Goal: Register for event/course

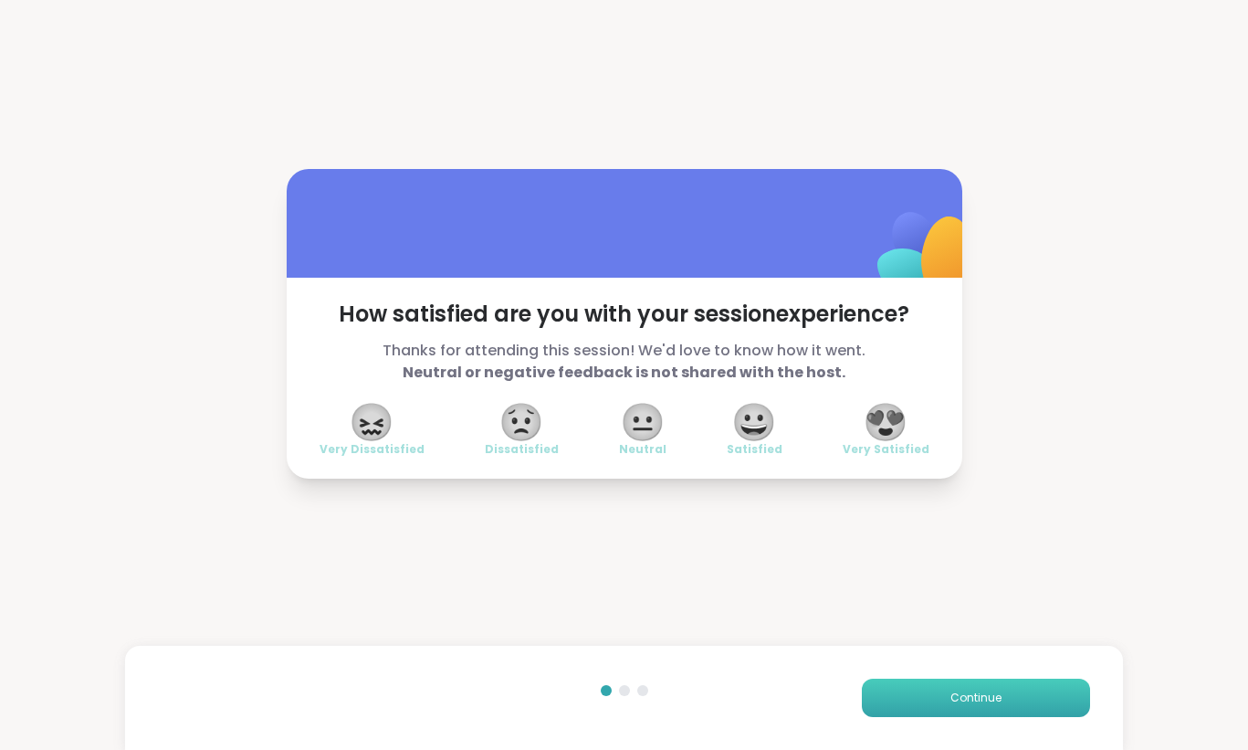
click at [980, 706] on button "Continue" at bounding box center [976, 697] width 228 height 38
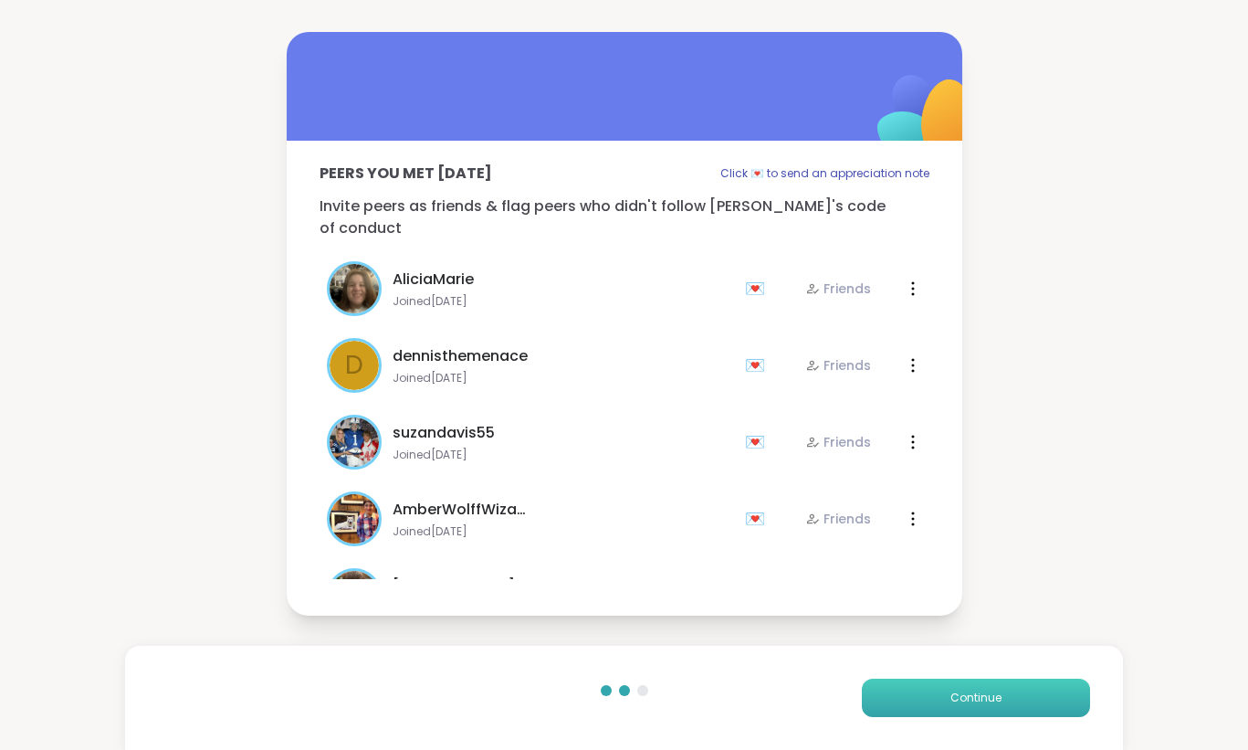
click at [980, 706] on button "Continue" at bounding box center [976, 697] width 228 height 38
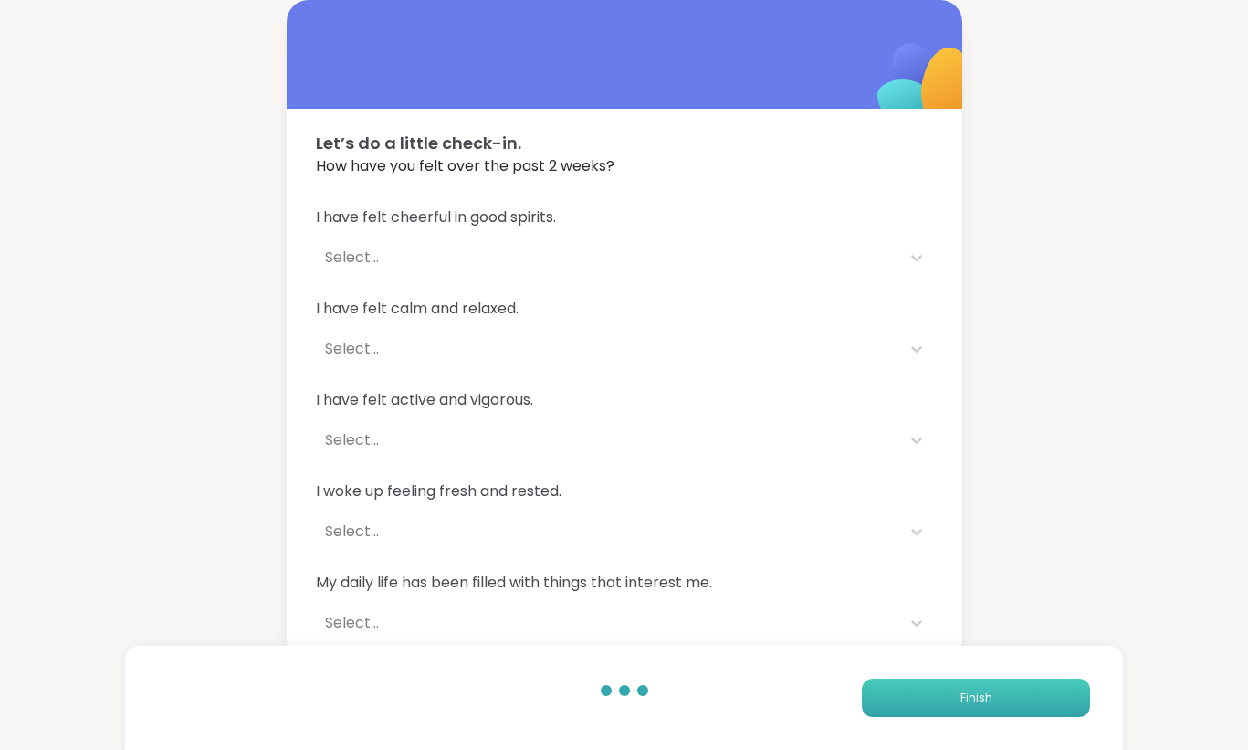
click at [980, 706] on button "Finish" at bounding box center [976, 697] width 228 height 38
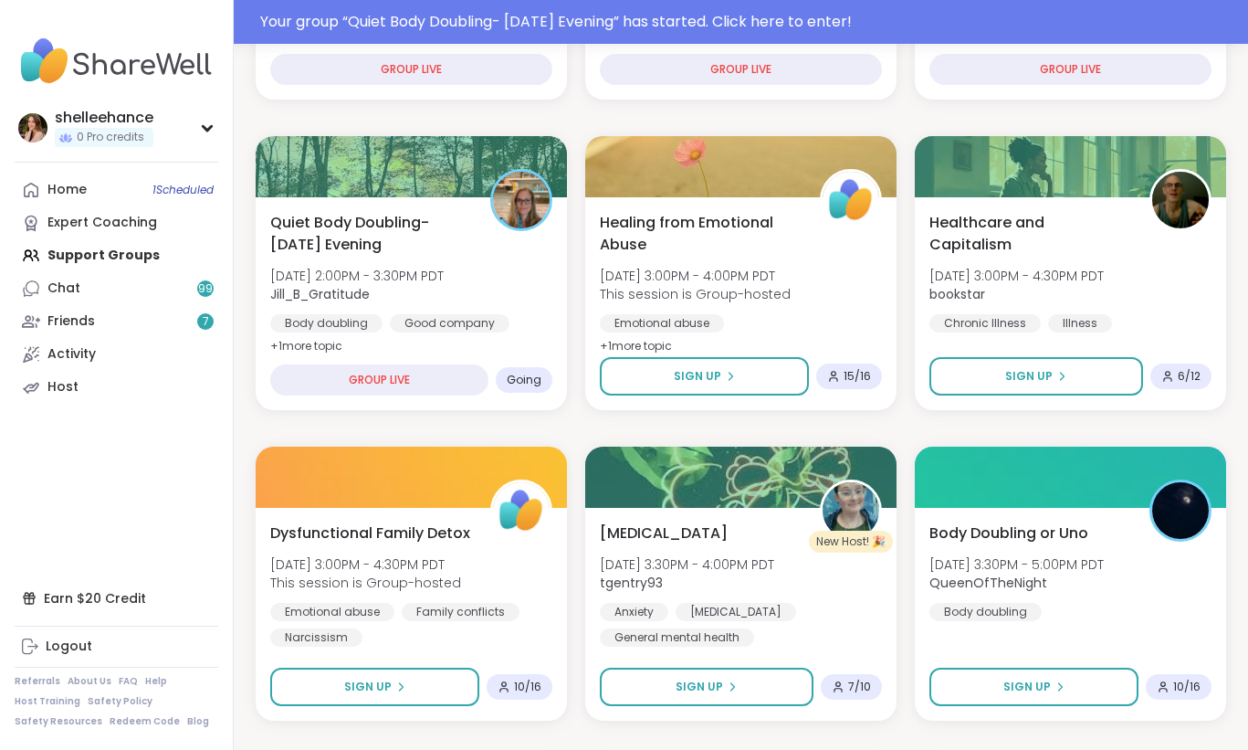
scroll to position [490, 0]
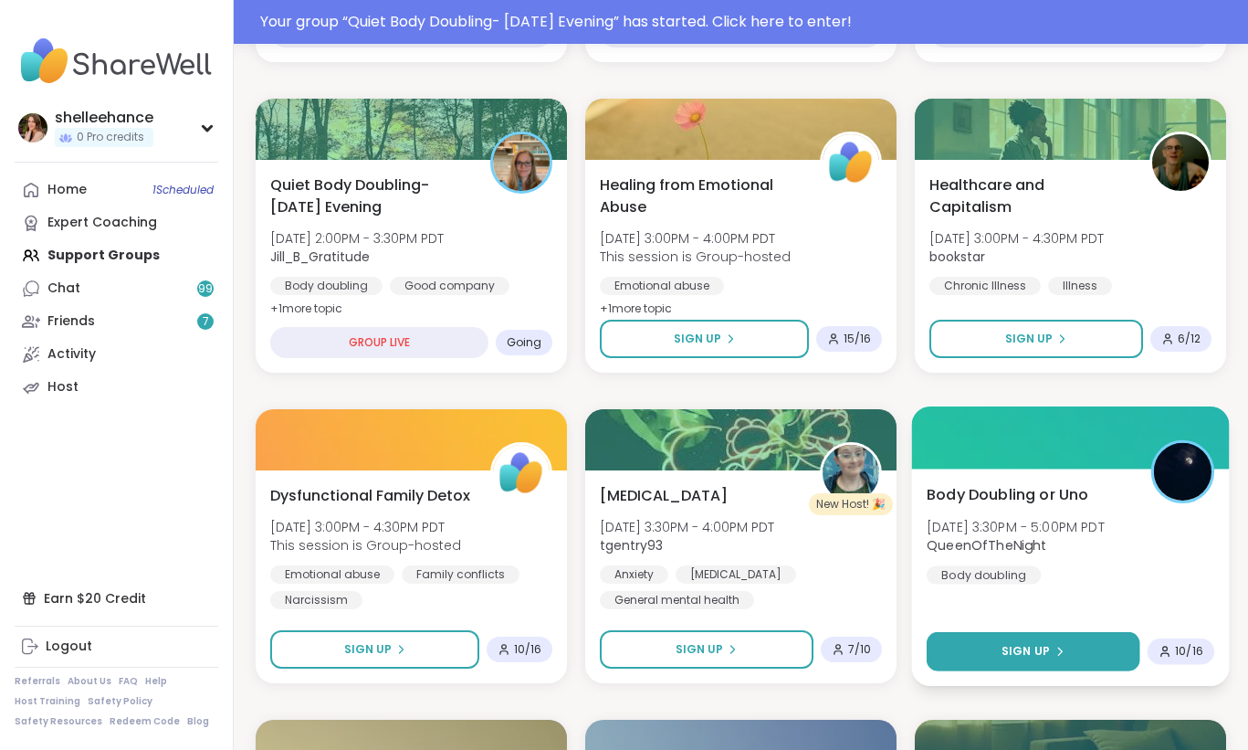
click at [998, 641] on button "Sign Up" at bounding box center [1034, 651] width 214 height 39
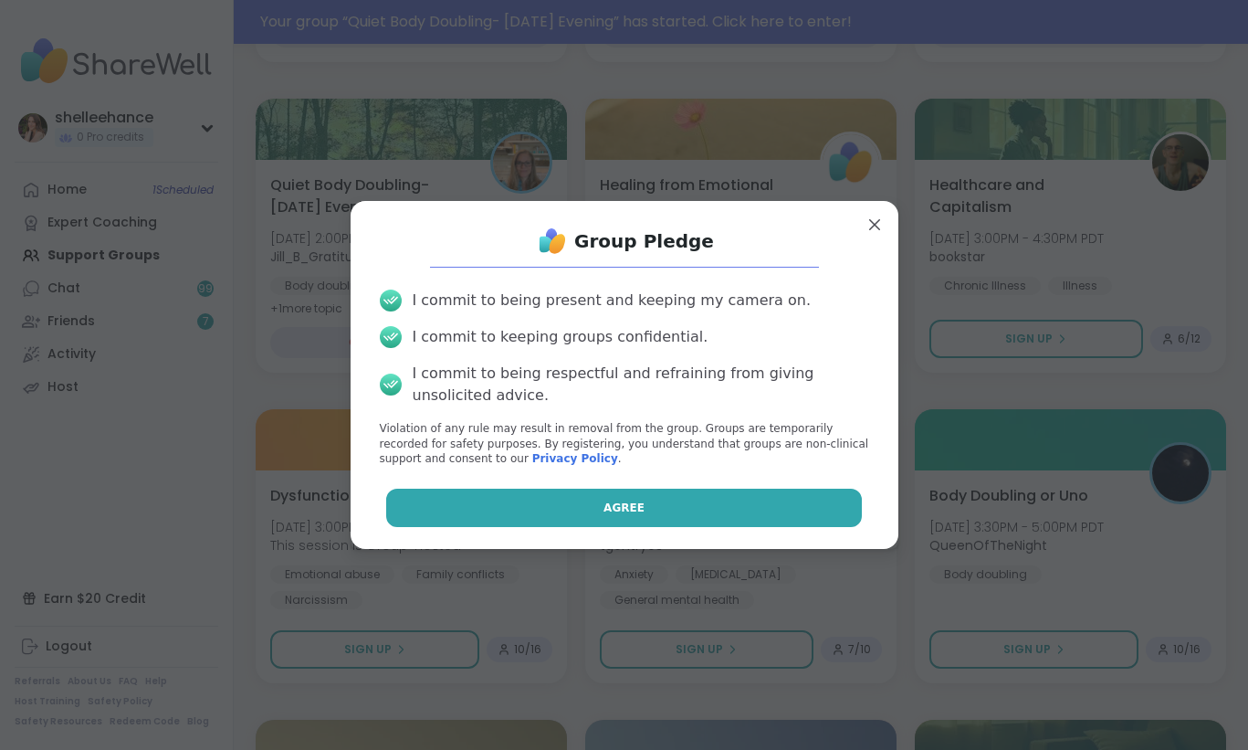
click at [563, 509] on button "Agree" at bounding box center [624, 507] width 476 height 38
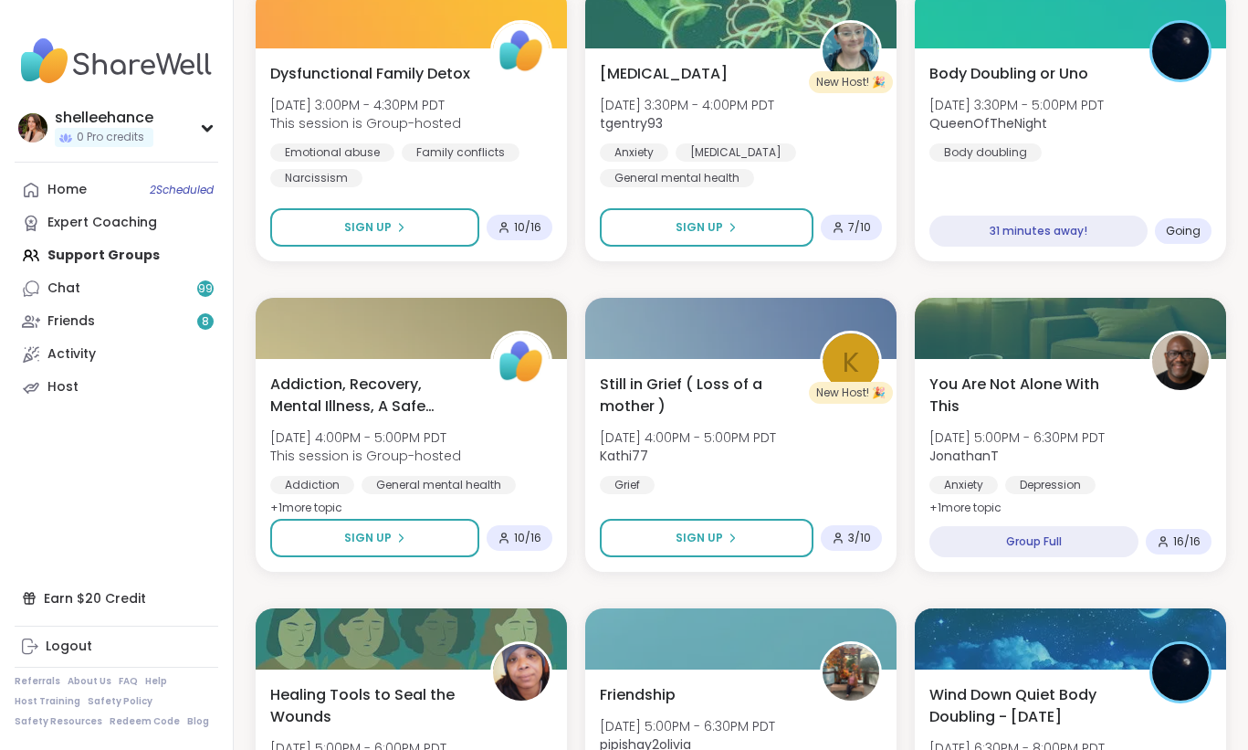
scroll to position [1078, 0]
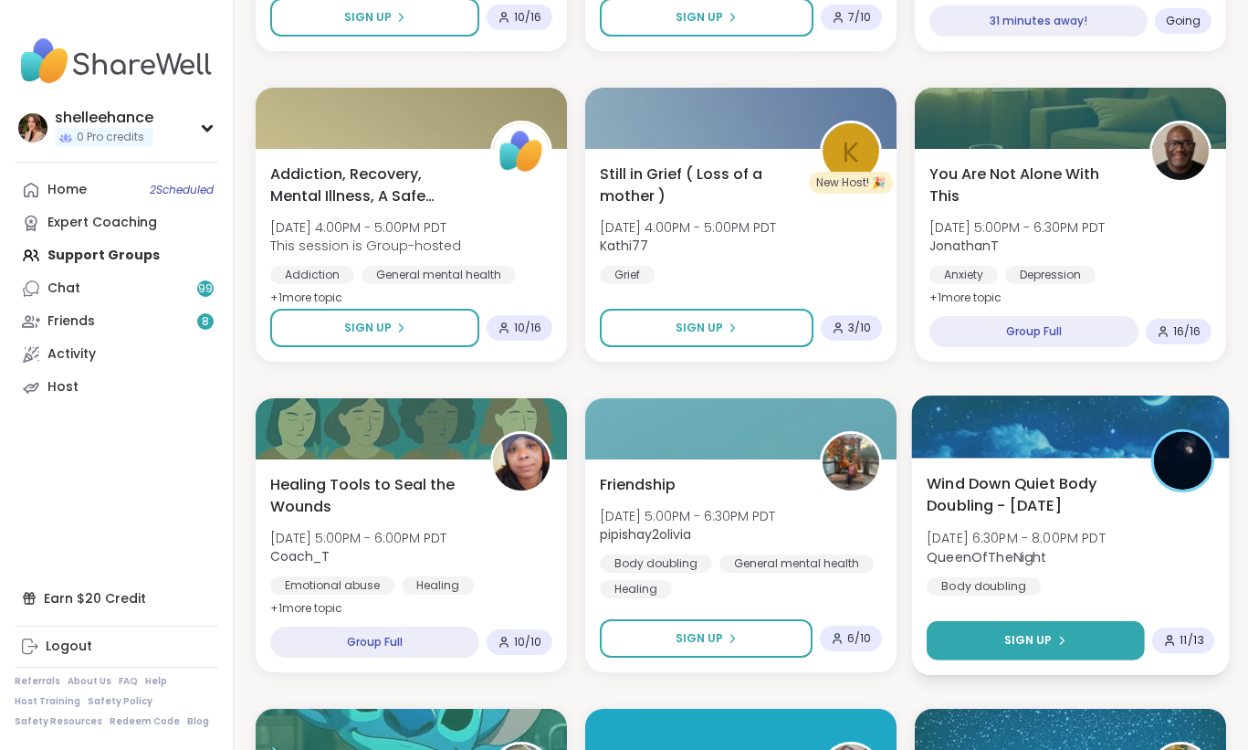
click at [970, 641] on button "Sign Up" at bounding box center [1036, 640] width 218 height 39
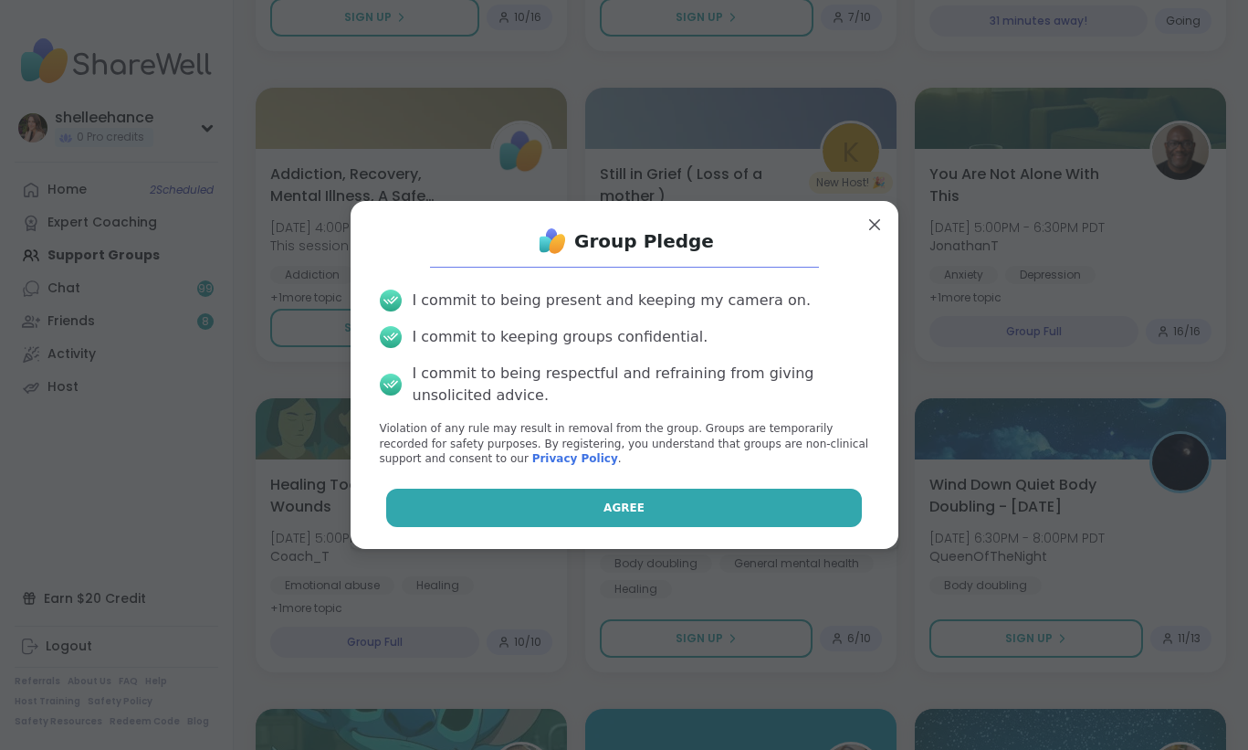
click at [550, 490] on button "Agree" at bounding box center [624, 507] width 476 height 38
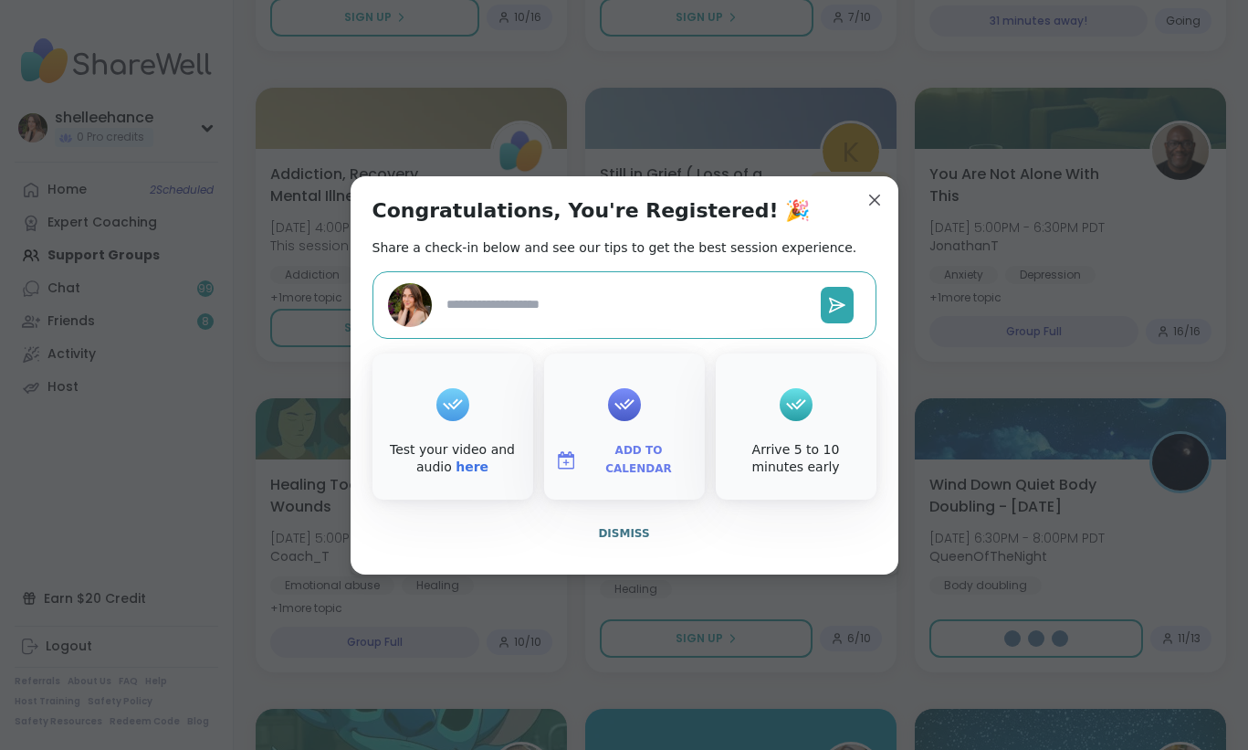
type textarea "*"
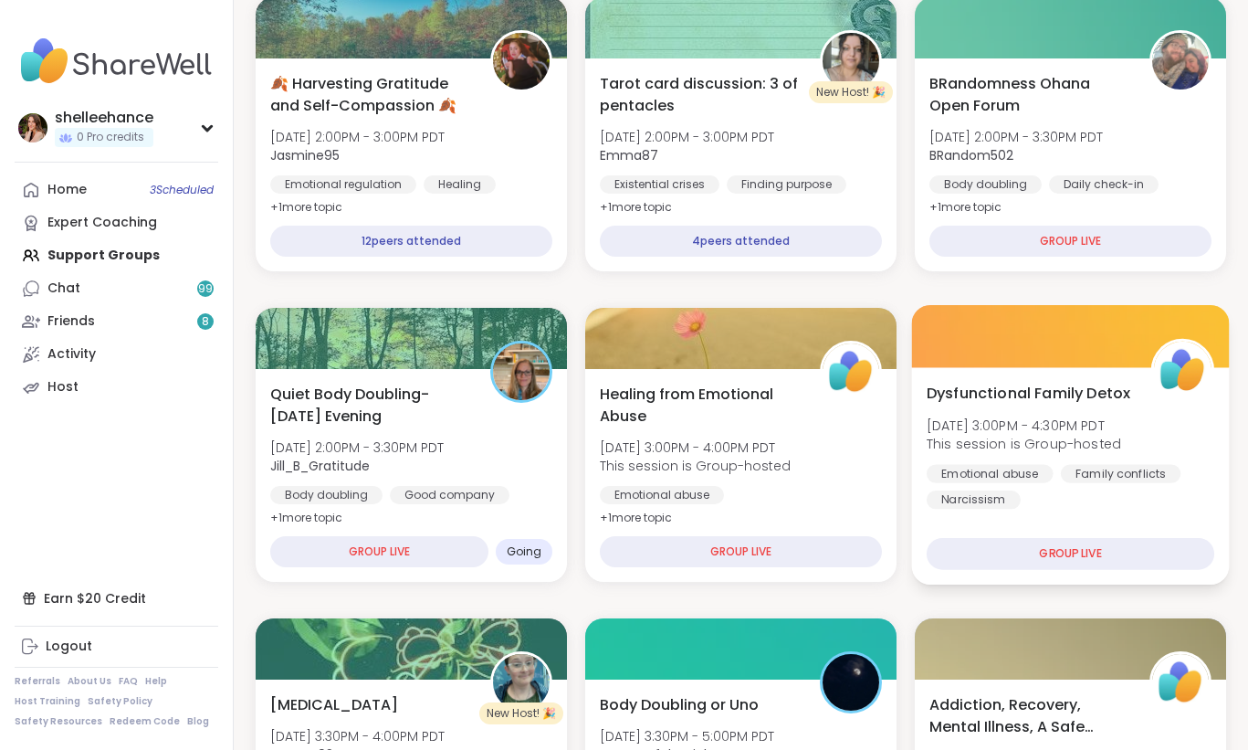
scroll to position [513, 0]
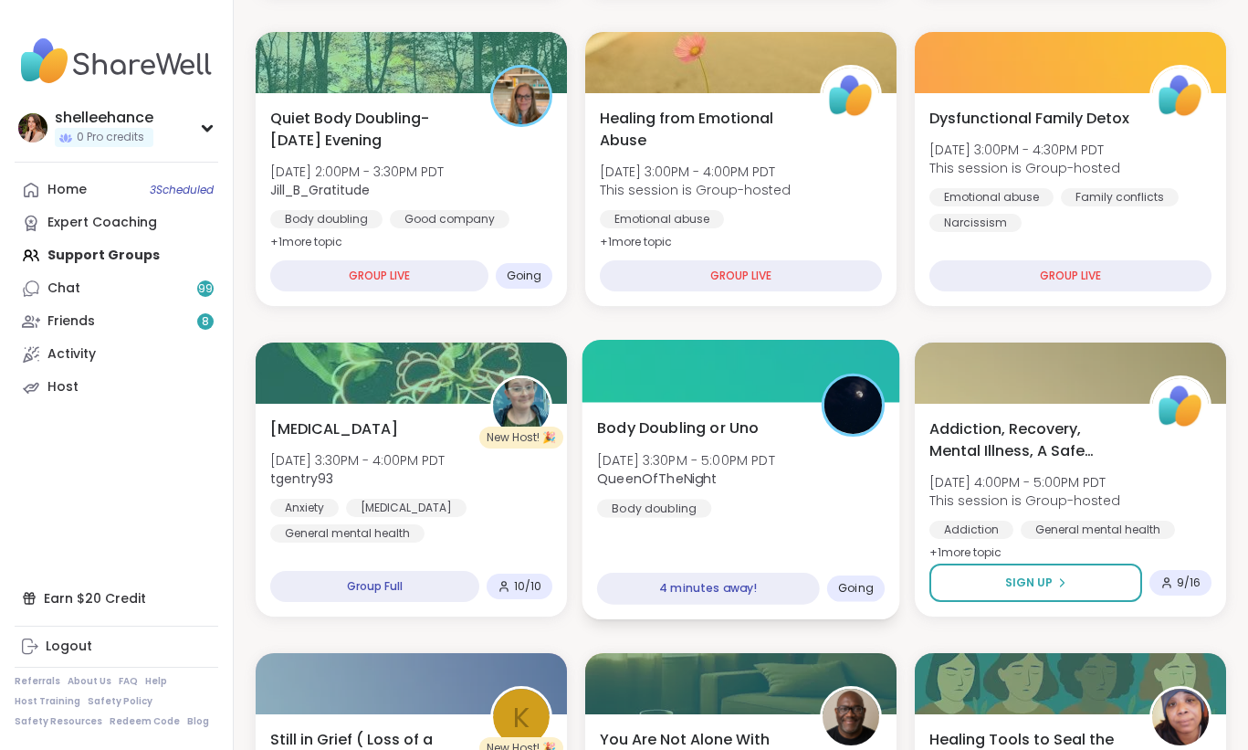
click at [866, 522] on div "Body Doubling or Uno [DATE] 3:30PM - 5:00PM PDT QueenOfTheNight Body doubling 4…" at bounding box center [741, 510] width 318 height 217
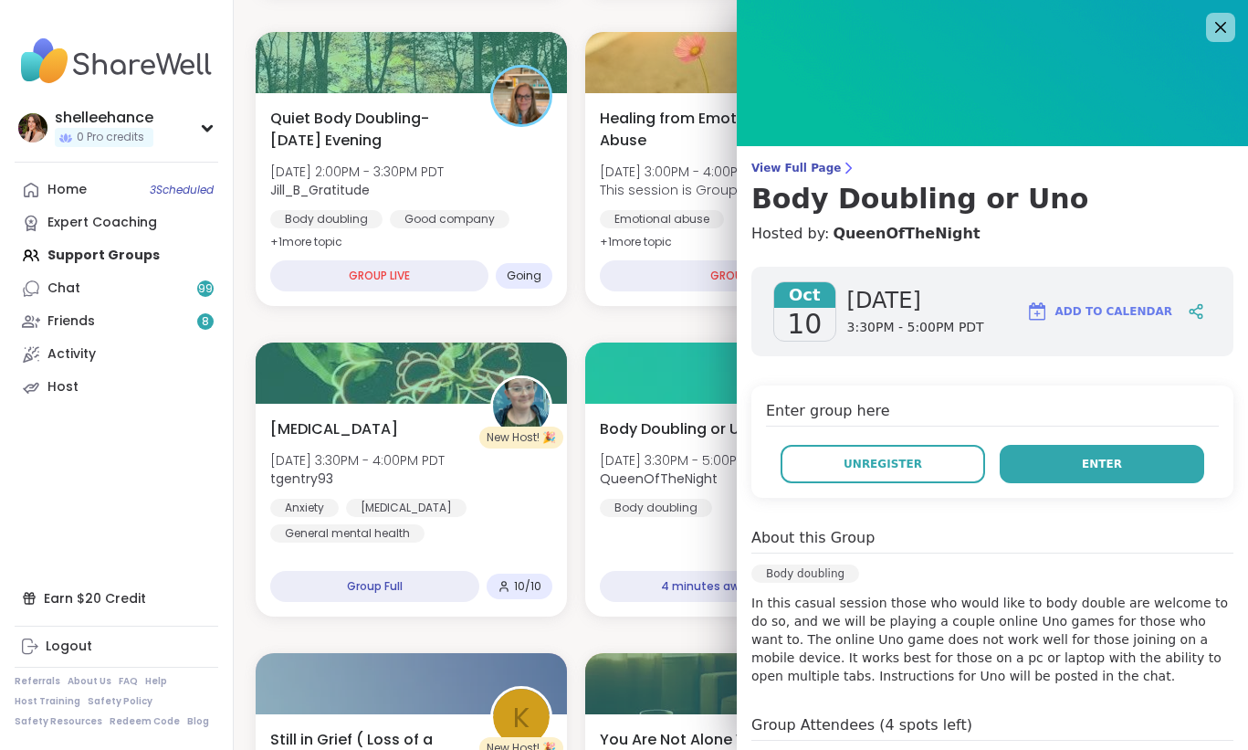
click at [1022, 469] on button "Enter" at bounding box center [1102, 464] width 205 height 38
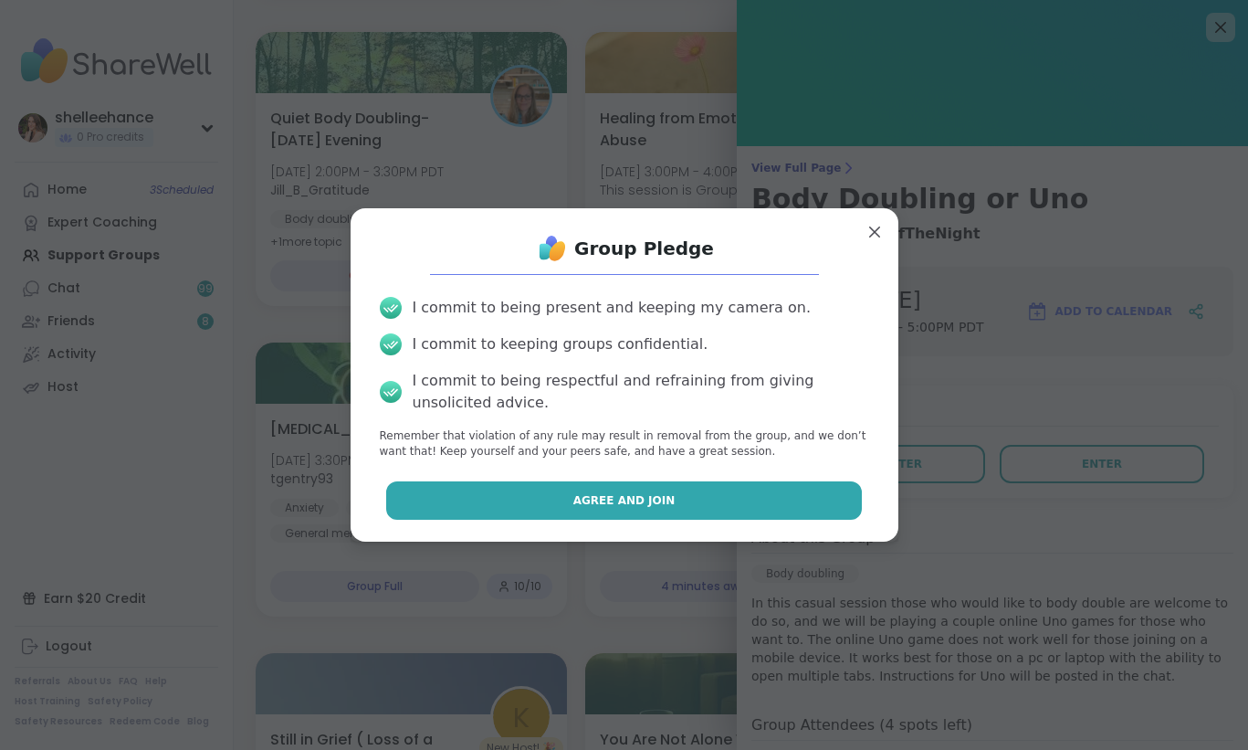
click at [540, 483] on button "Agree and Join" at bounding box center [624, 500] width 476 height 38
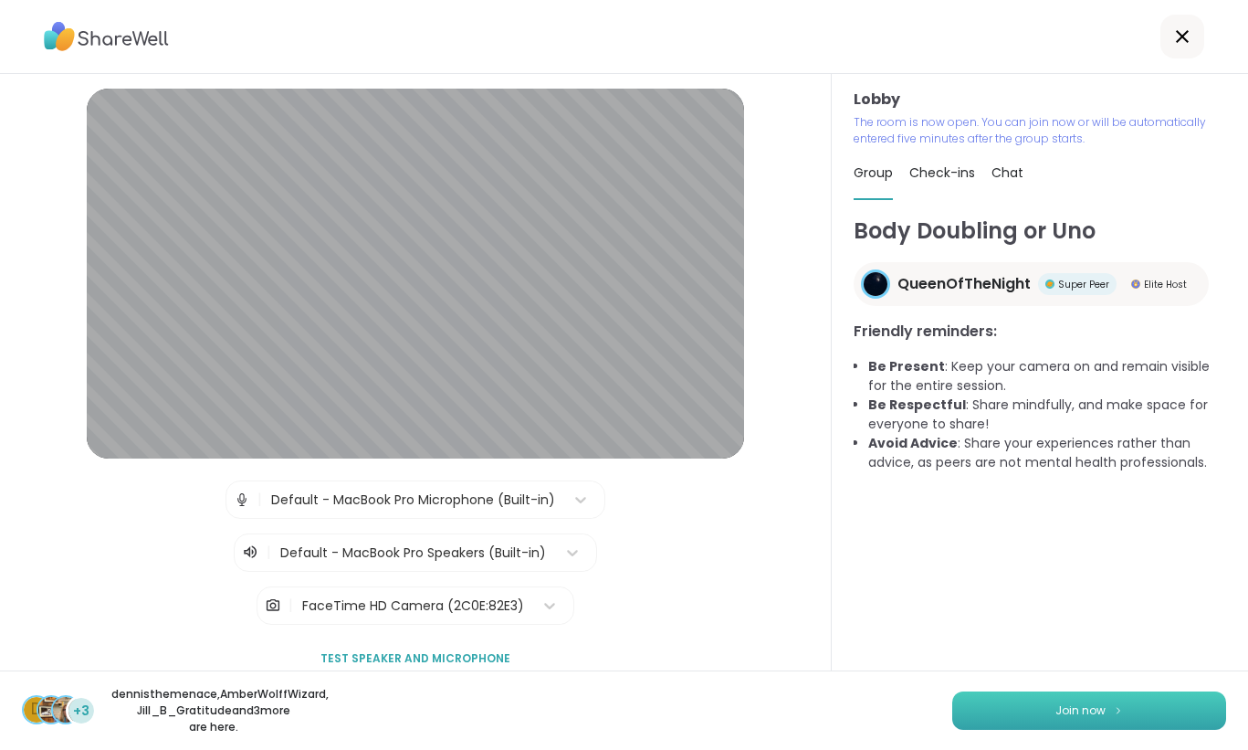
click at [1071, 718] on span "Join now" at bounding box center [1080, 710] width 50 height 16
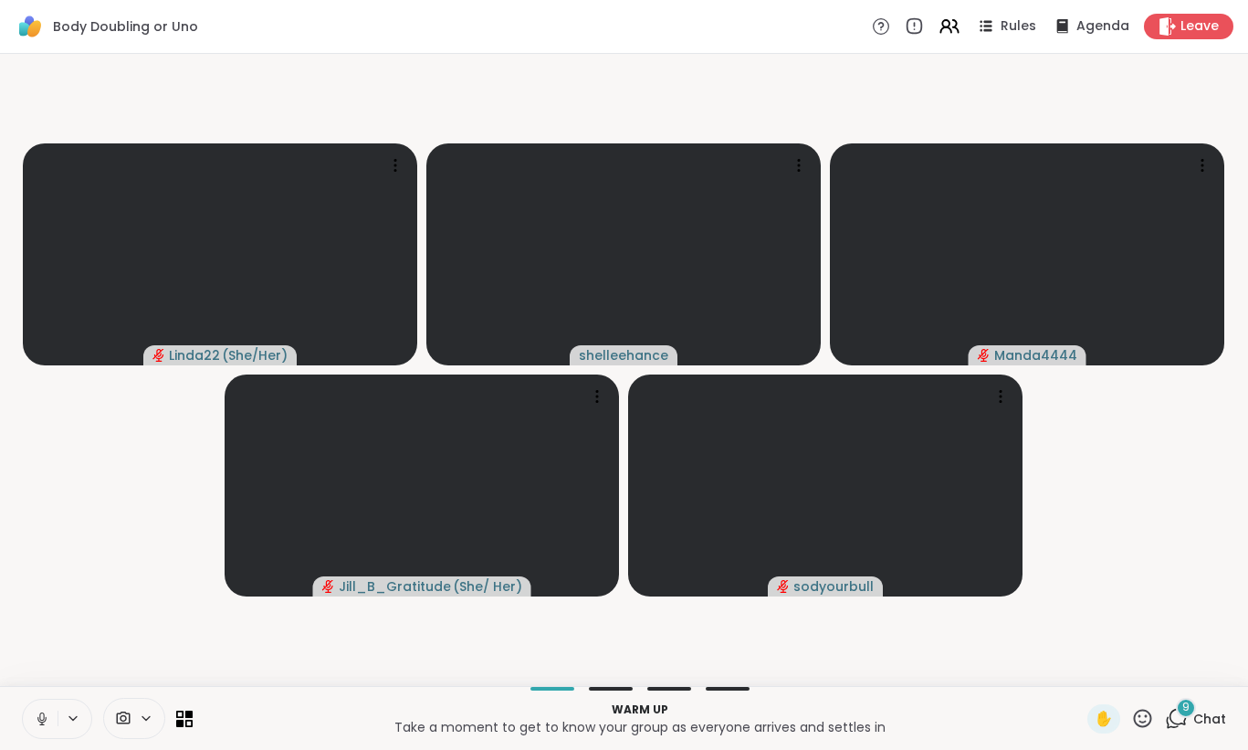
click at [40, 726] on icon at bounding box center [42, 718] width 16 height 16
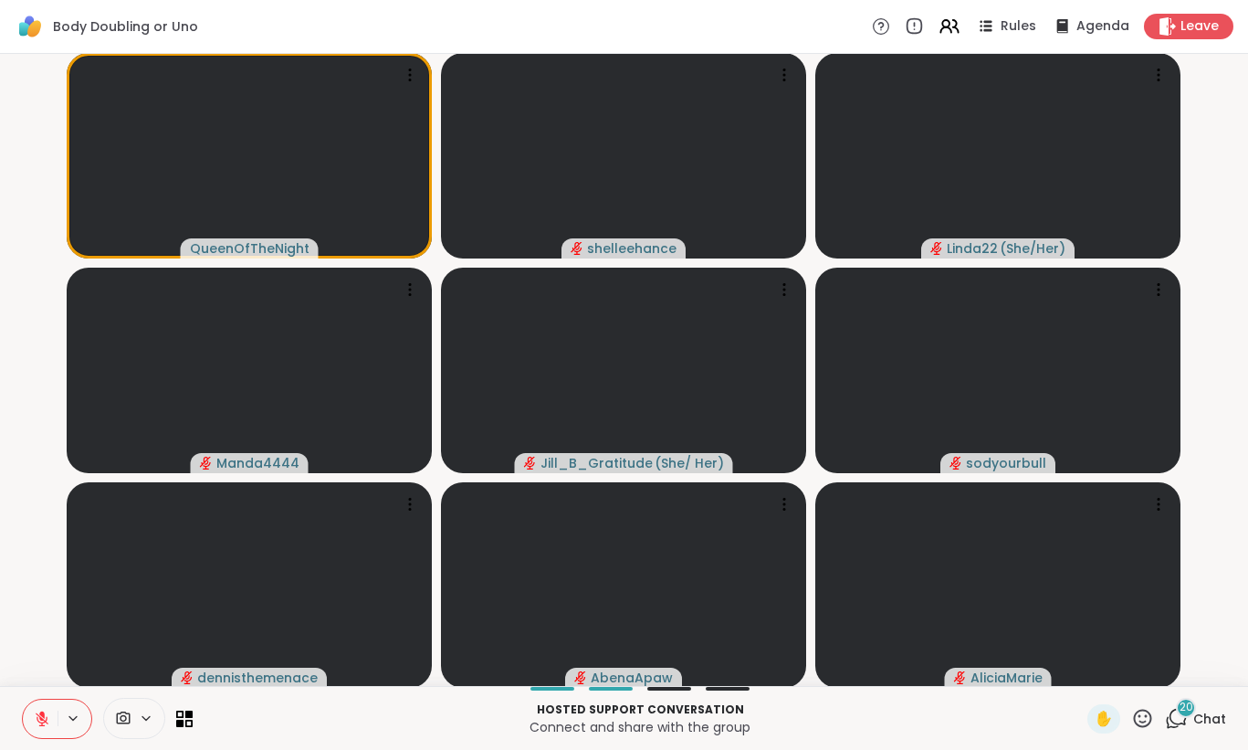
click at [1200, 714] on span "Chat" at bounding box center [1209, 718] width 33 height 18
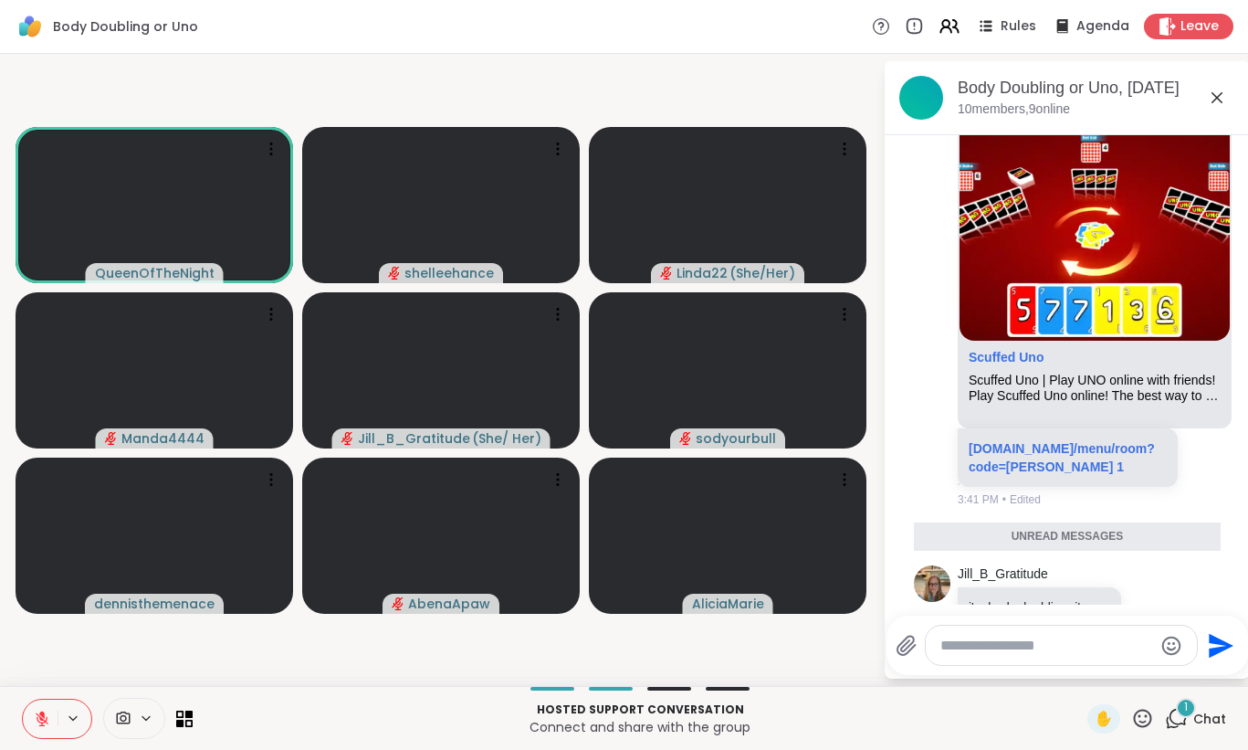
scroll to position [3512, 0]
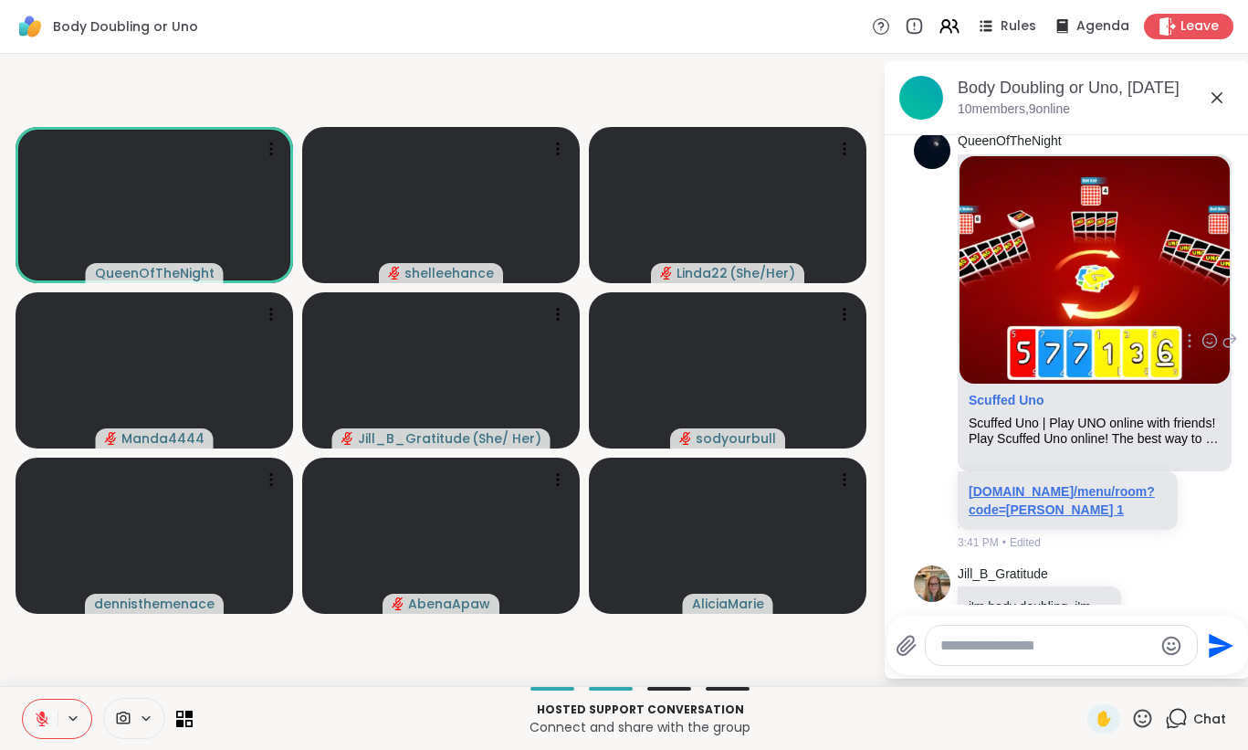
click at [1031, 484] on link "[DOMAIN_NAME]/menu/room?code=[PERSON_NAME] 1" at bounding box center [1062, 500] width 186 height 33
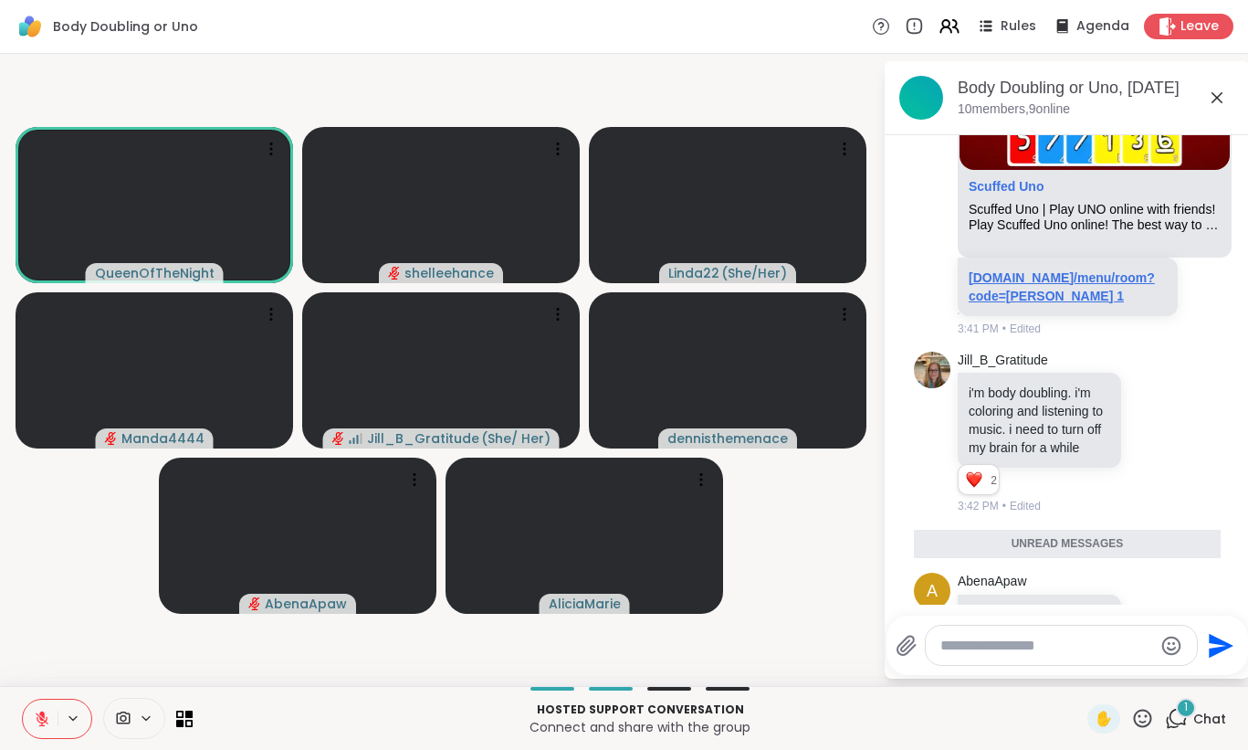
scroll to position [3709, 0]
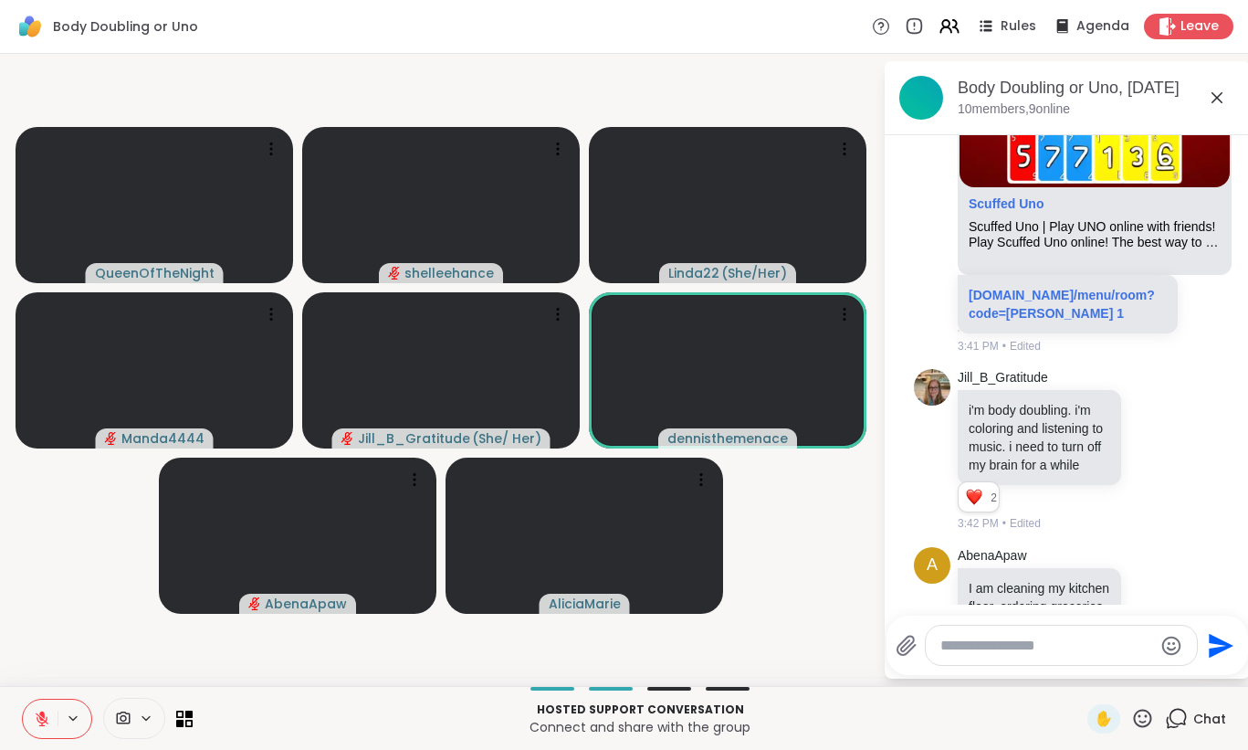
click at [41, 719] on icon at bounding box center [42, 718] width 16 height 16
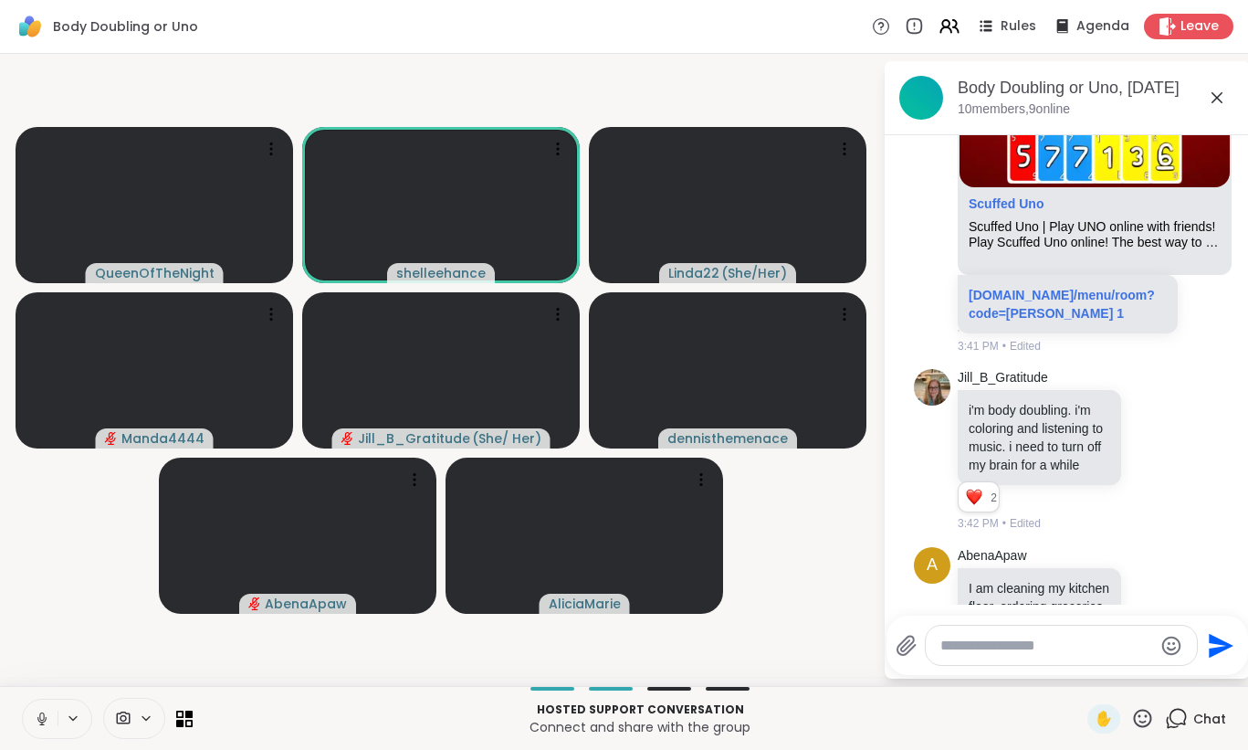
click at [37, 721] on icon at bounding box center [42, 718] width 16 height 16
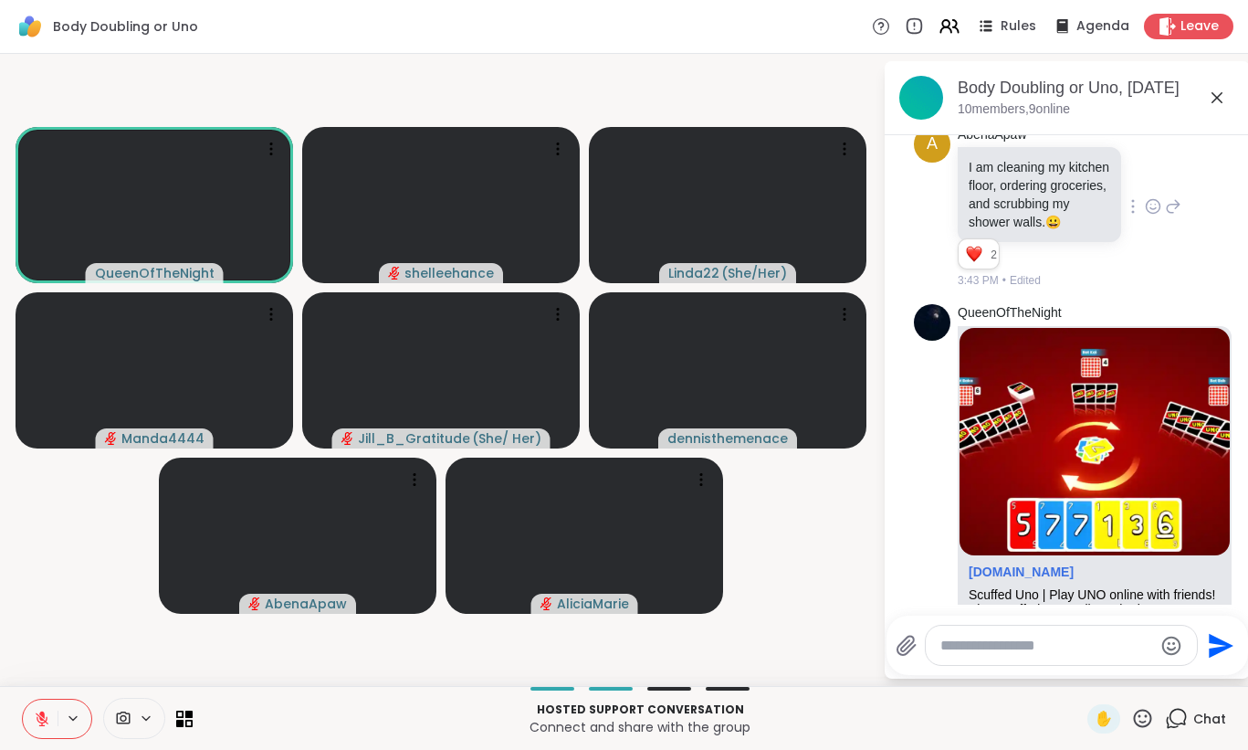
scroll to position [4140, 0]
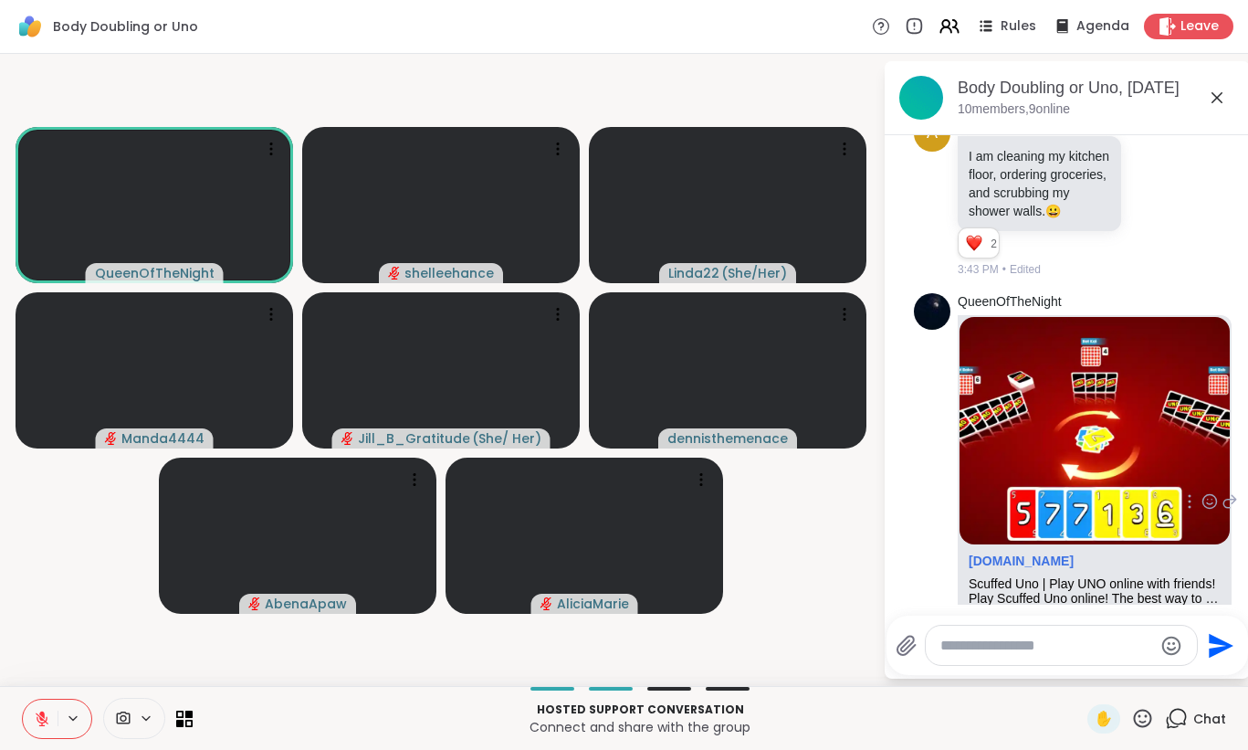
click at [1071, 644] on link "[DOMAIN_NAME]/menu/room?code=[PERSON_NAME] 2" at bounding box center [1062, 660] width 186 height 33
click at [35, 725] on icon at bounding box center [42, 718] width 16 height 16
click at [40, 708] on button at bounding box center [40, 718] width 35 height 38
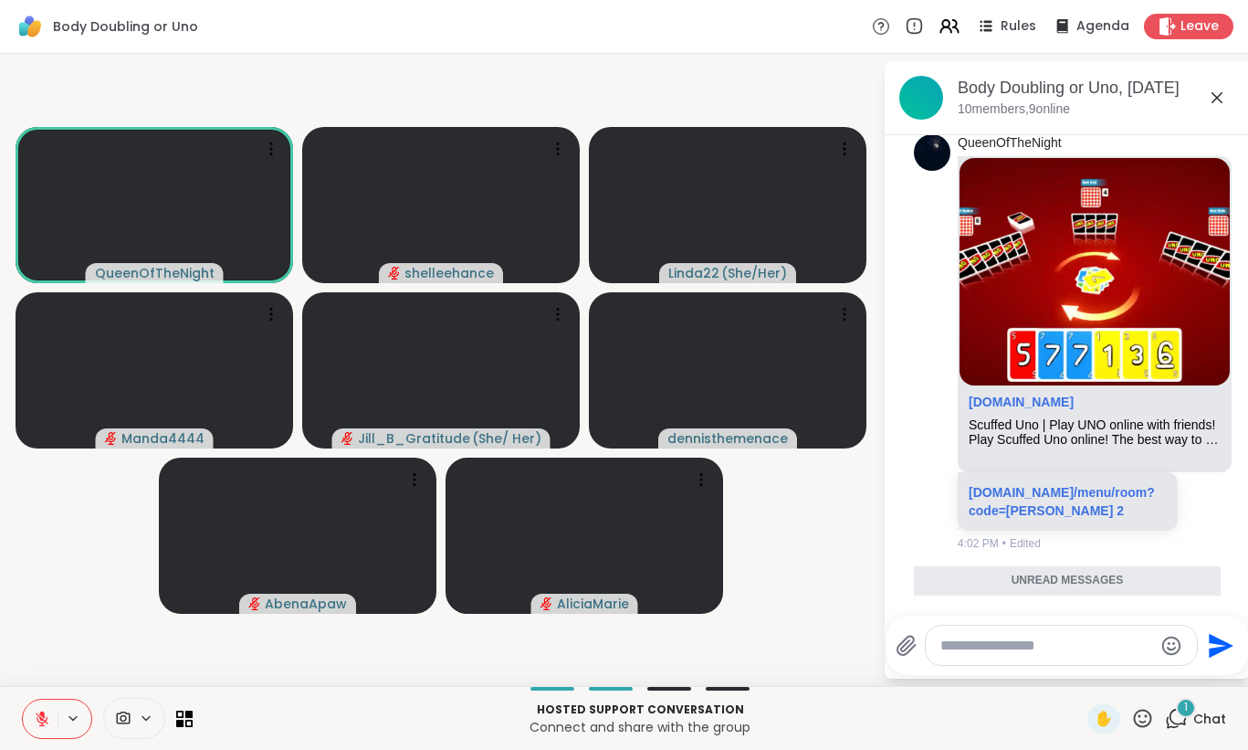
scroll to position [4256, 0]
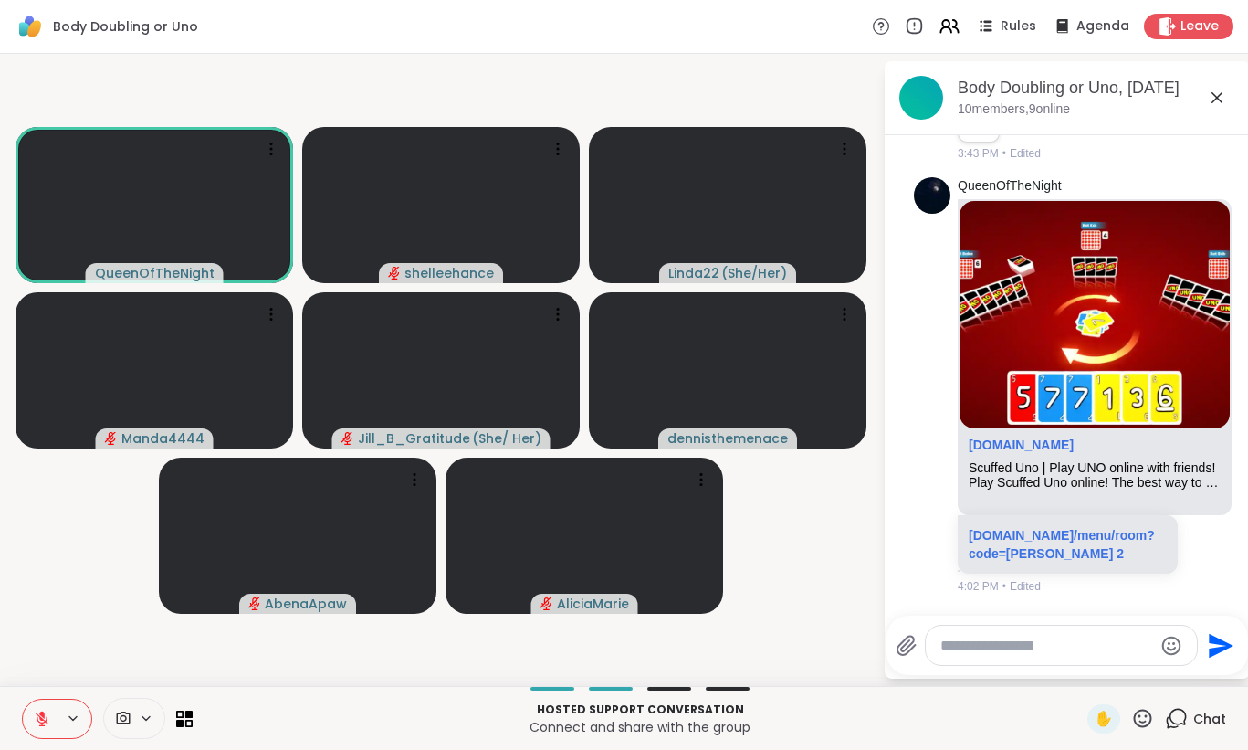
click at [26, 719] on button at bounding box center [40, 718] width 35 height 38
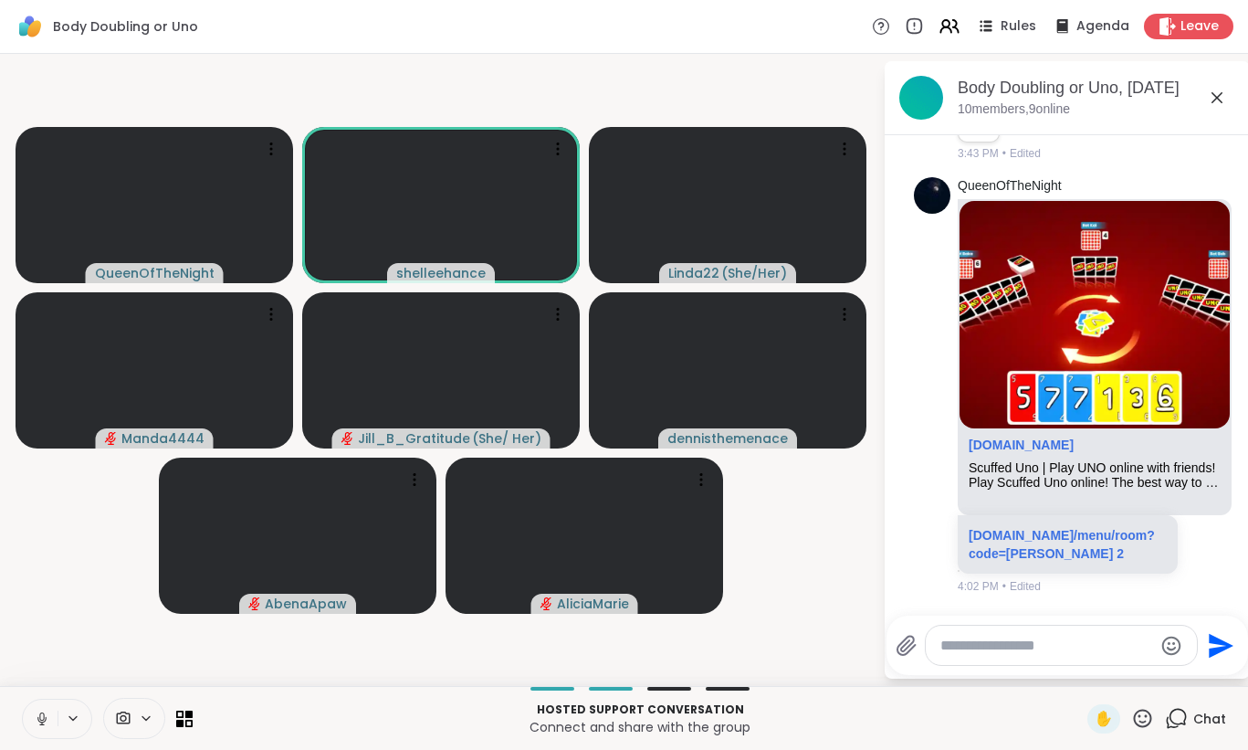
click at [38, 719] on icon at bounding box center [42, 718] width 16 height 16
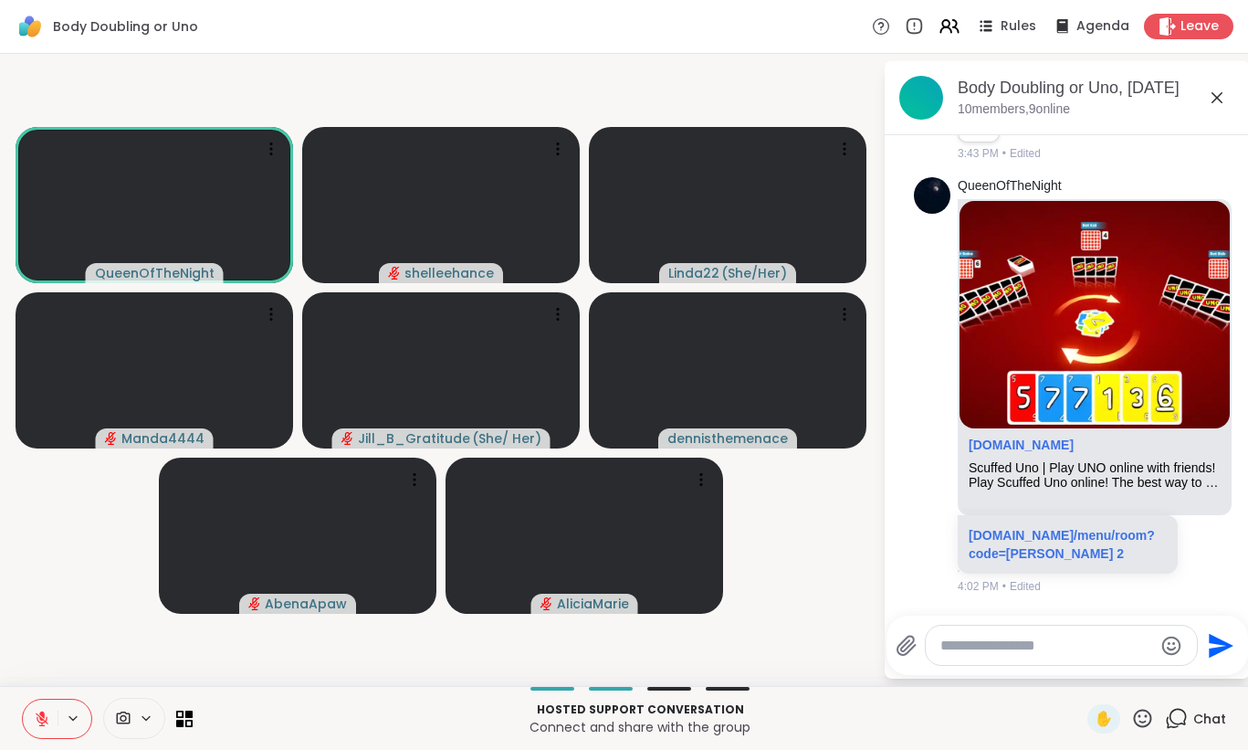
click at [38, 706] on button at bounding box center [40, 718] width 35 height 38
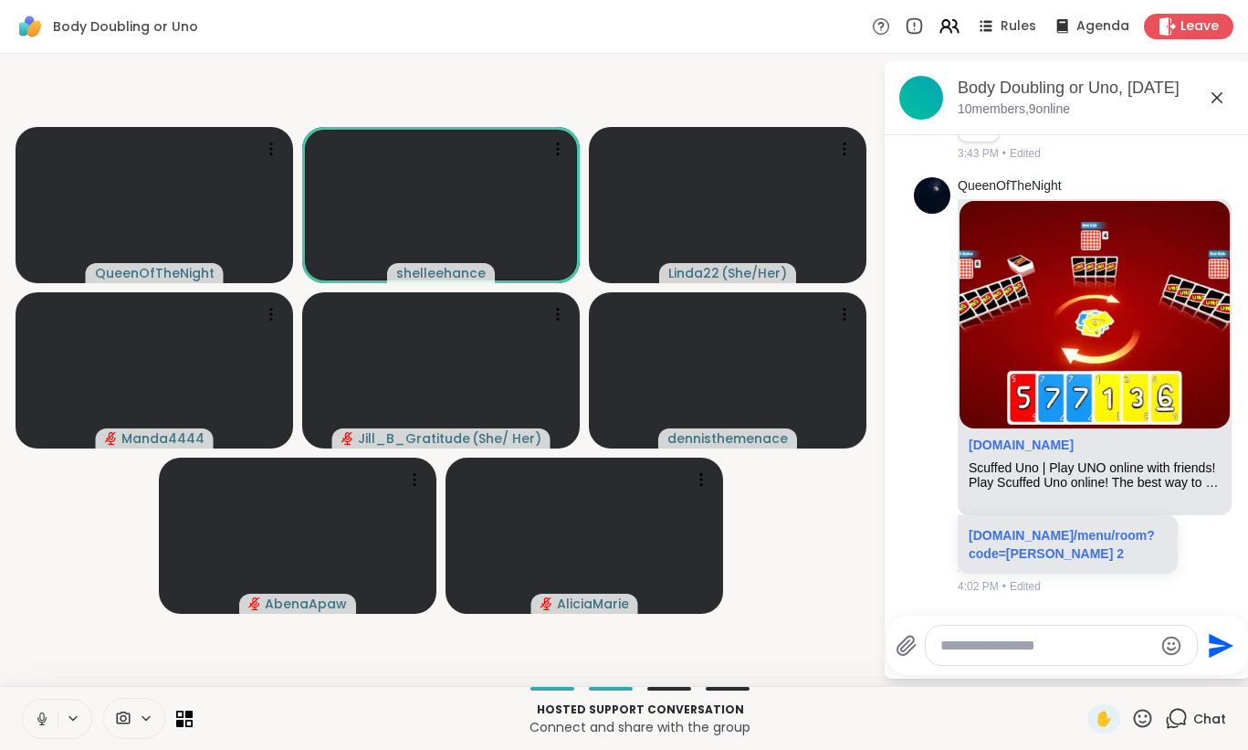
click at [34, 710] on icon at bounding box center [42, 718] width 16 height 16
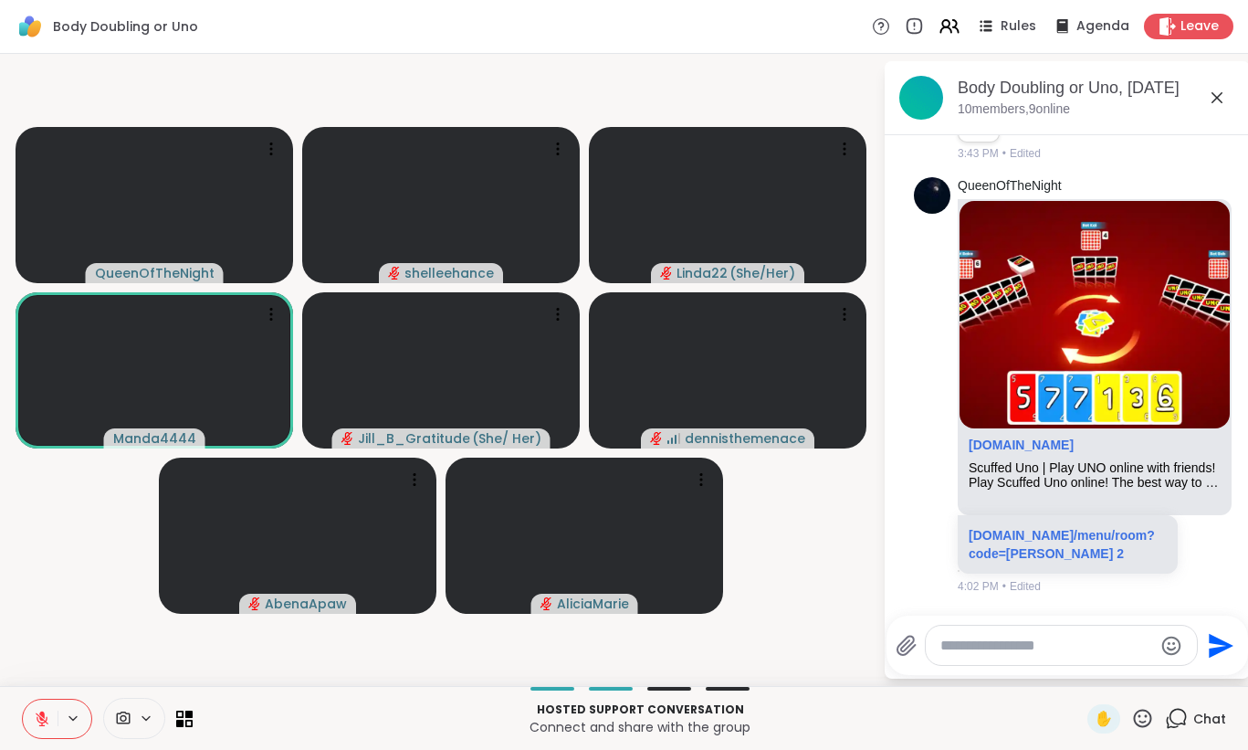
click at [41, 729] on button at bounding box center [40, 718] width 35 height 38
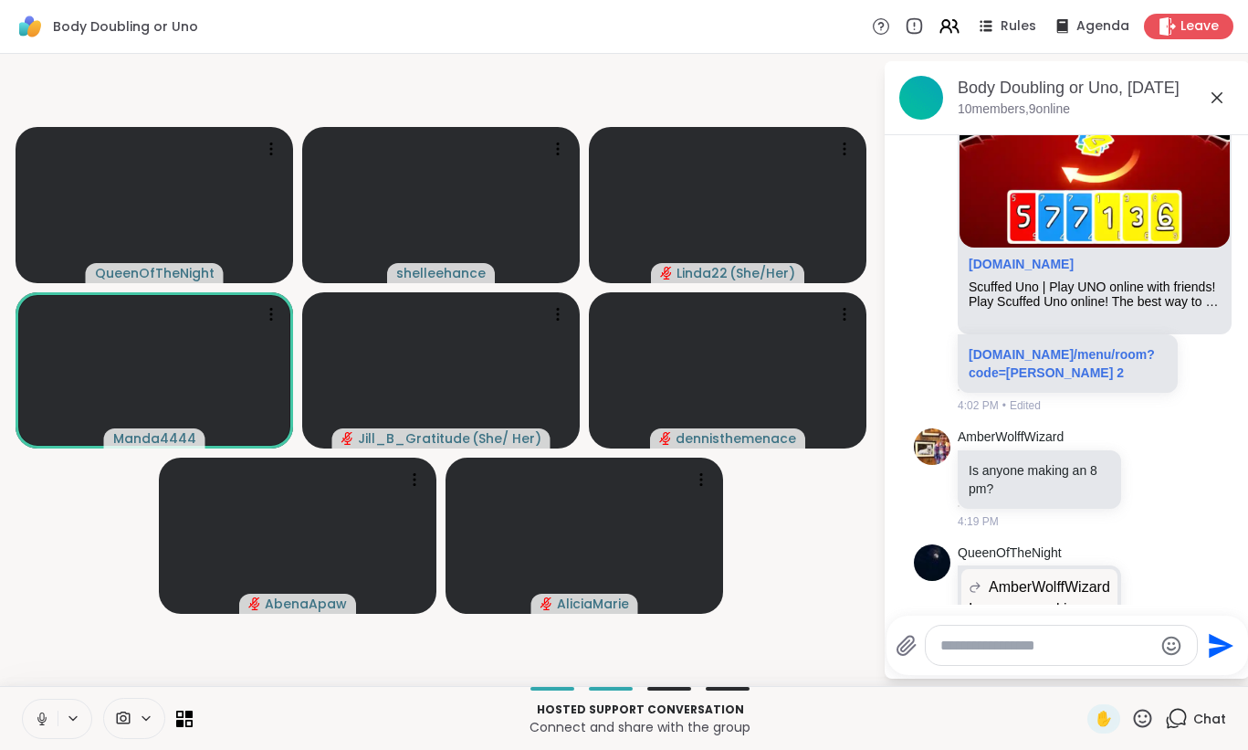
click at [28, 723] on button at bounding box center [40, 718] width 35 height 38
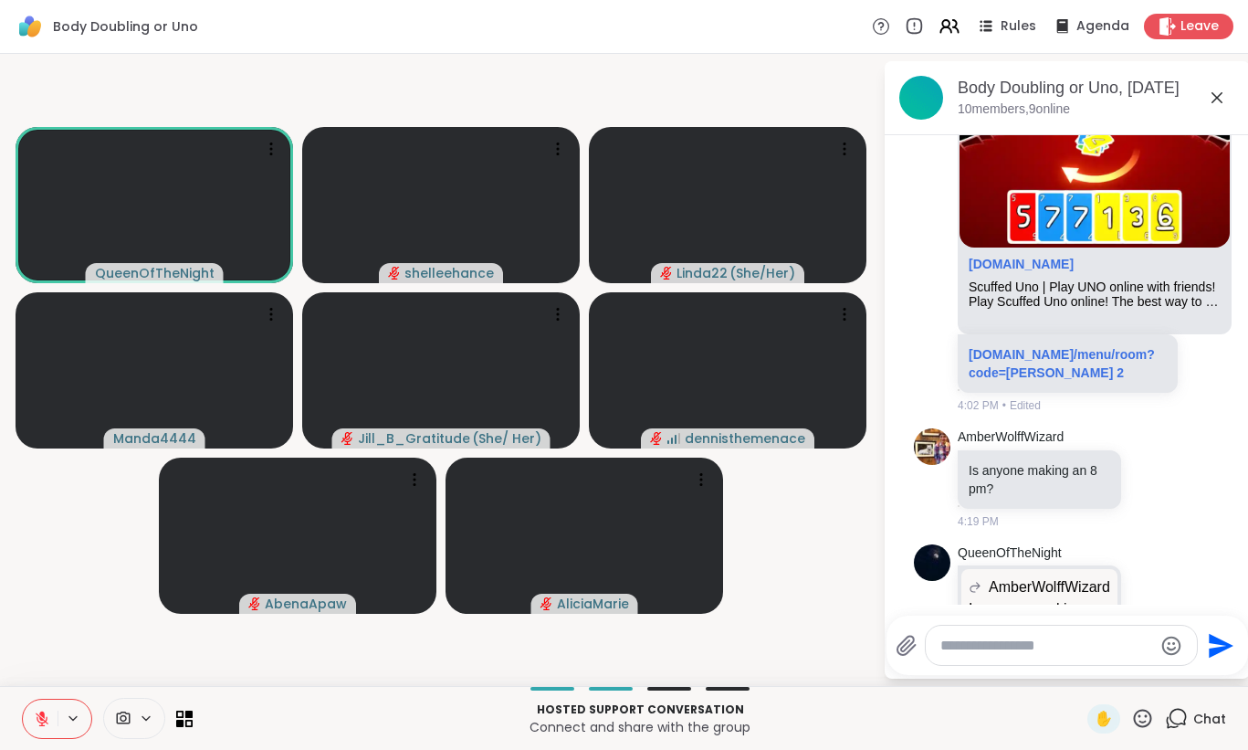
click at [47, 719] on icon at bounding box center [42, 718] width 16 height 16
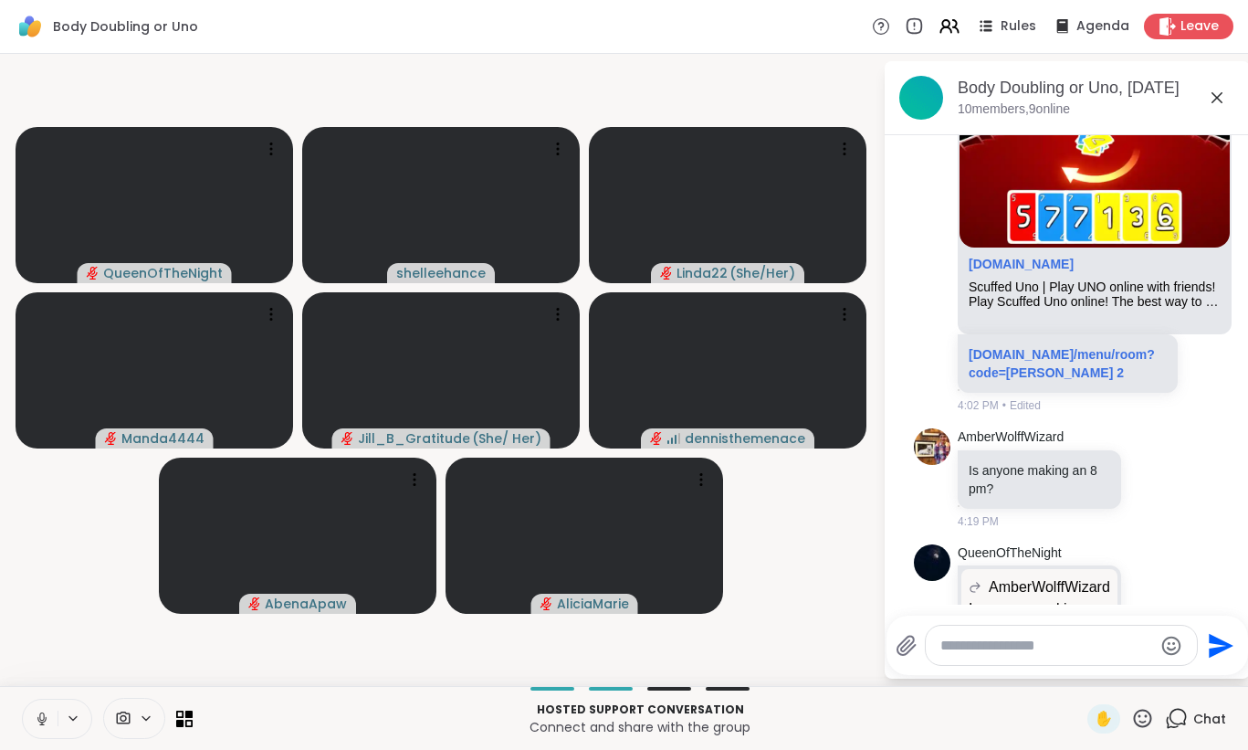
click at [45, 714] on icon at bounding box center [42, 718] width 16 height 16
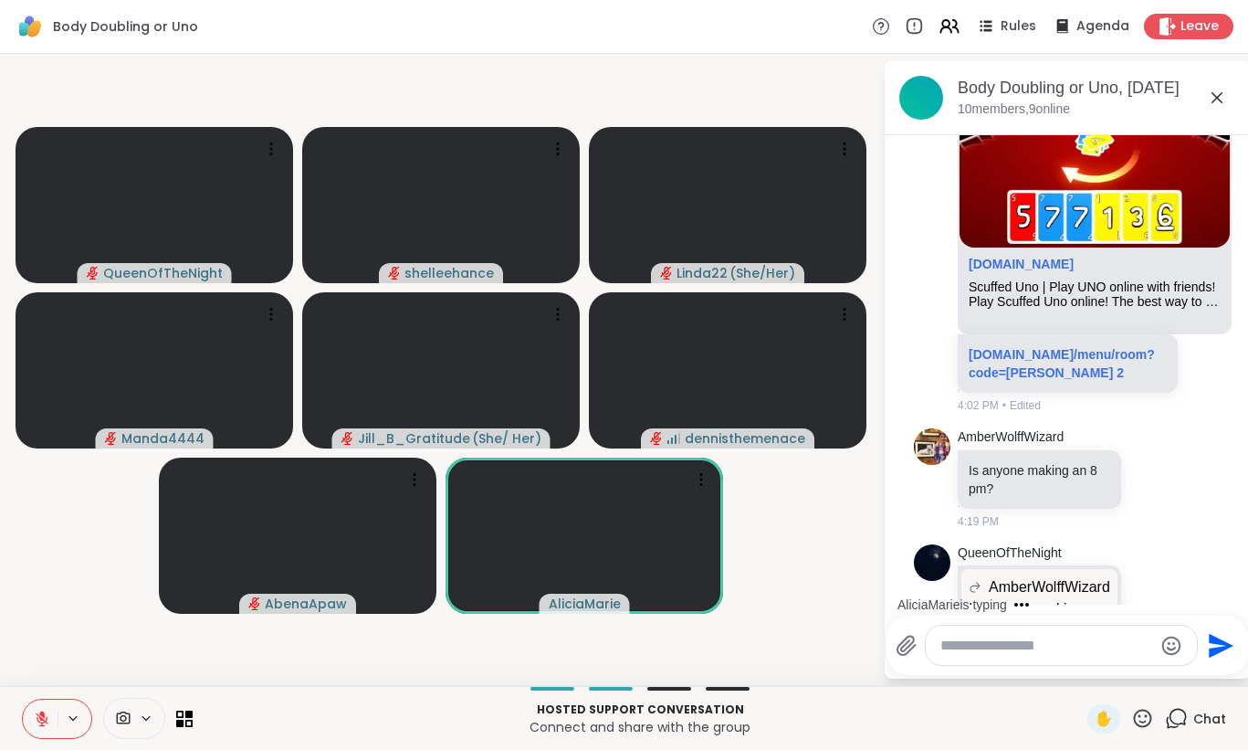
scroll to position [4535, 0]
